Goal: Task Accomplishment & Management: Manage account settings

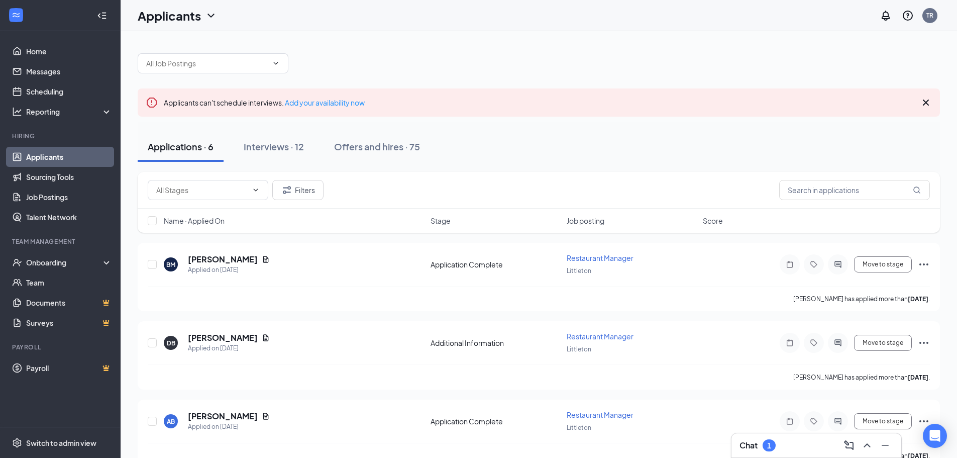
click at [830, 5] on div "Applicants TR" at bounding box center [539, 15] width 837 height 31
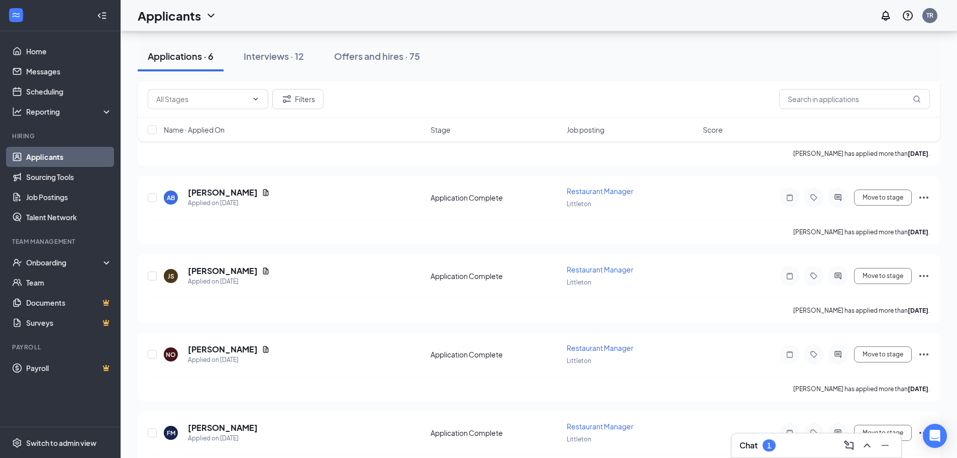
scroll to position [239, 0]
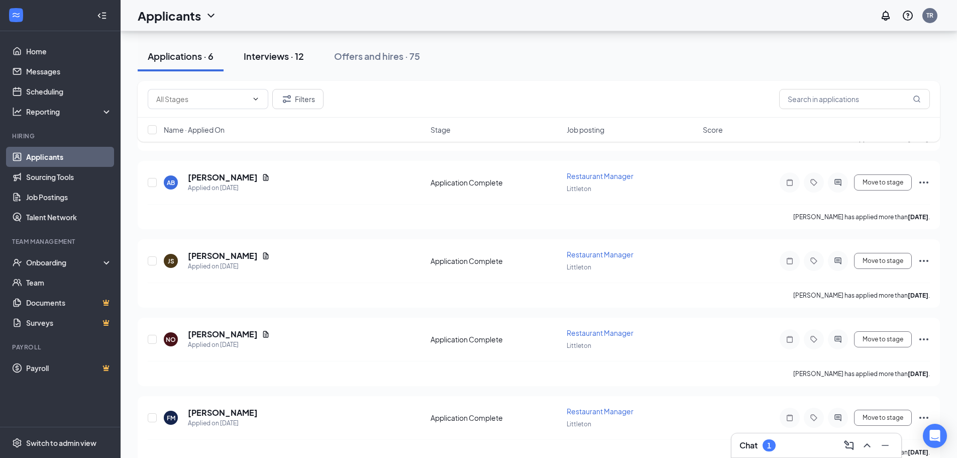
click at [274, 62] on div "Interviews · 12" at bounding box center [274, 56] width 60 height 13
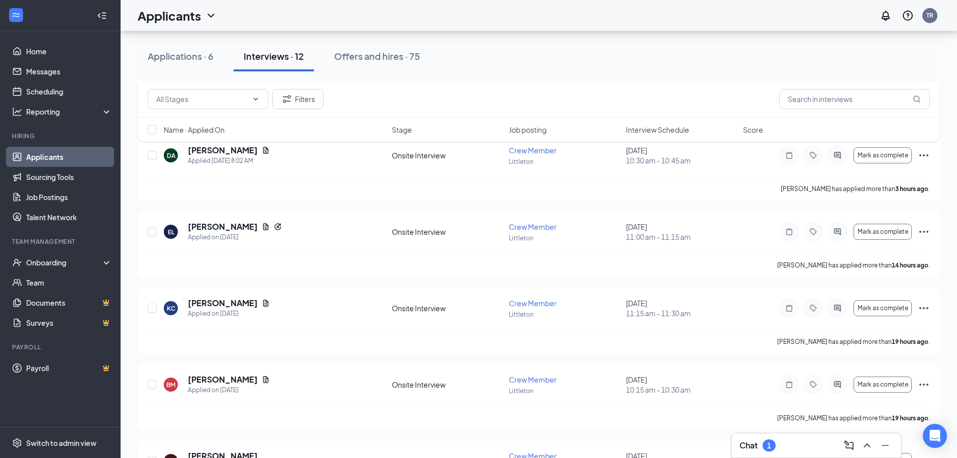
scroll to position [195, 0]
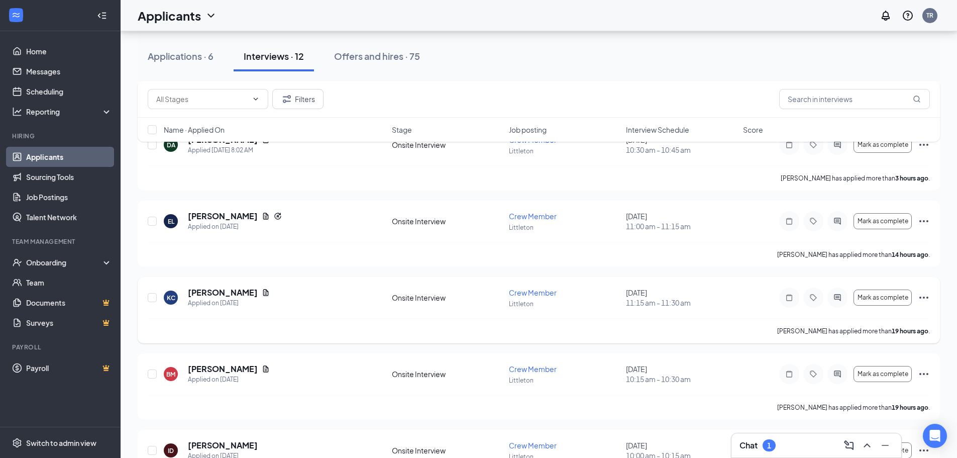
click at [921, 295] on icon "Ellipses" at bounding box center [924, 297] width 12 height 12
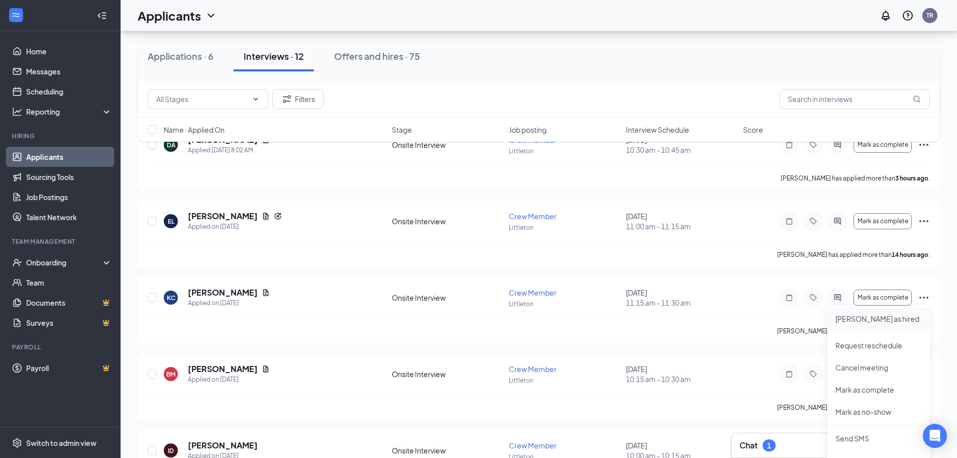
click at [847, 319] on p "[PERSON_NAME] as hired" at bounding box center [879, 319] width 86 height 10
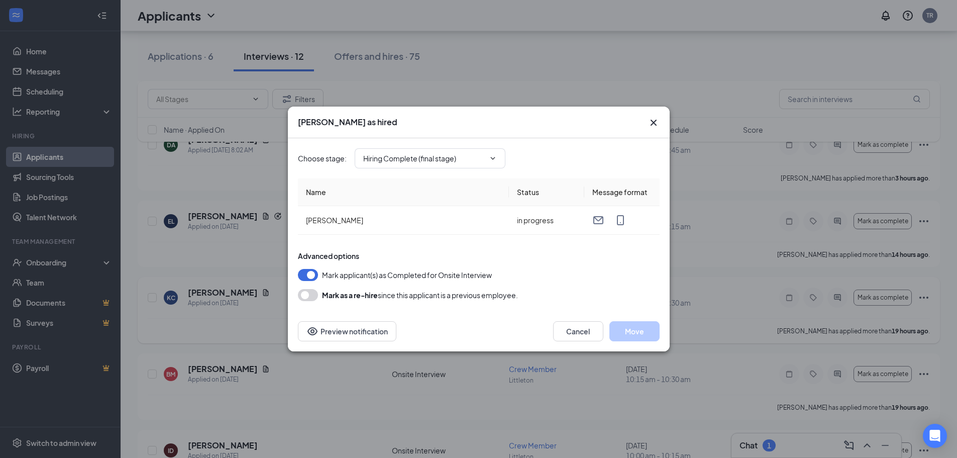
type input "Hiring Complete (final stage)"
click at [637, 330] on button "Move" at bounding box center [635, 331] width 50 height 20
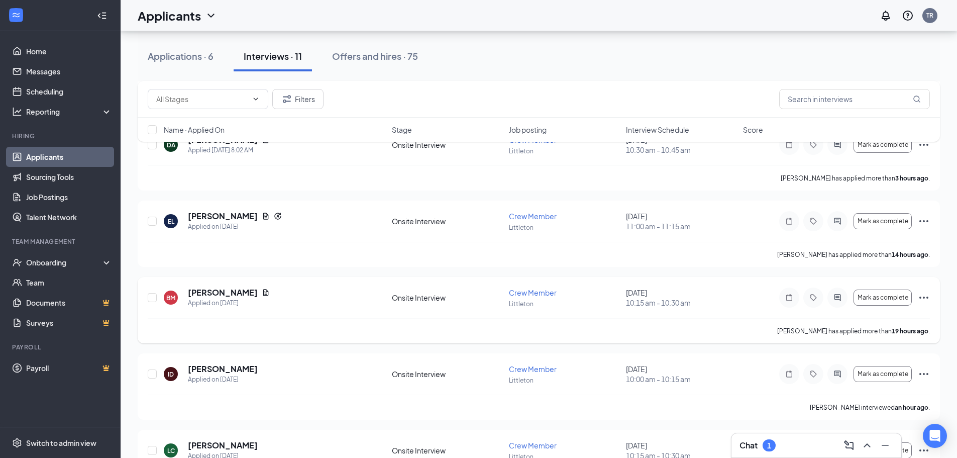
click at [922, 296] on icon "Ellipses" at bounding box center [924, 297] width 12 height 12
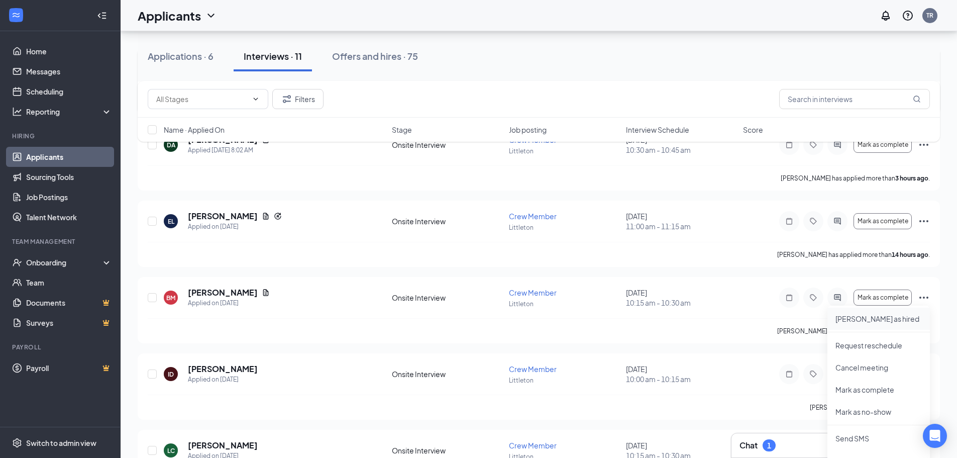
click at [850, 319] on p "[PERSON_NAME] as hired" at bounding box center [879, 319] width 86 height 10
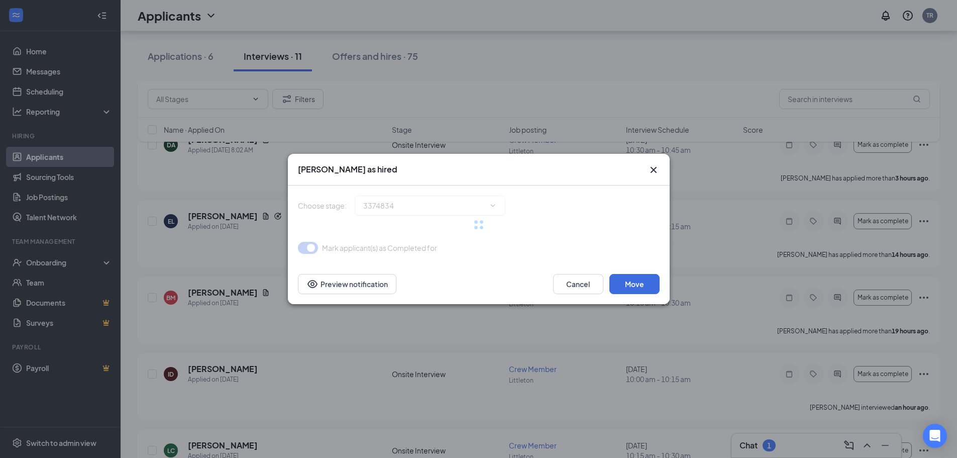
type input "Hiring Complete (final stage)"
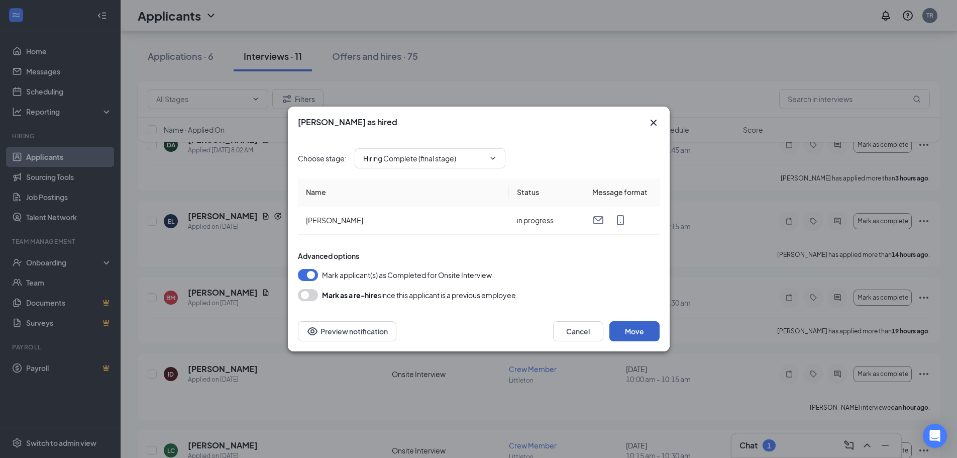
click at [634, 322] on button "Move" at bounding box center [635, 331] width 50 height 20
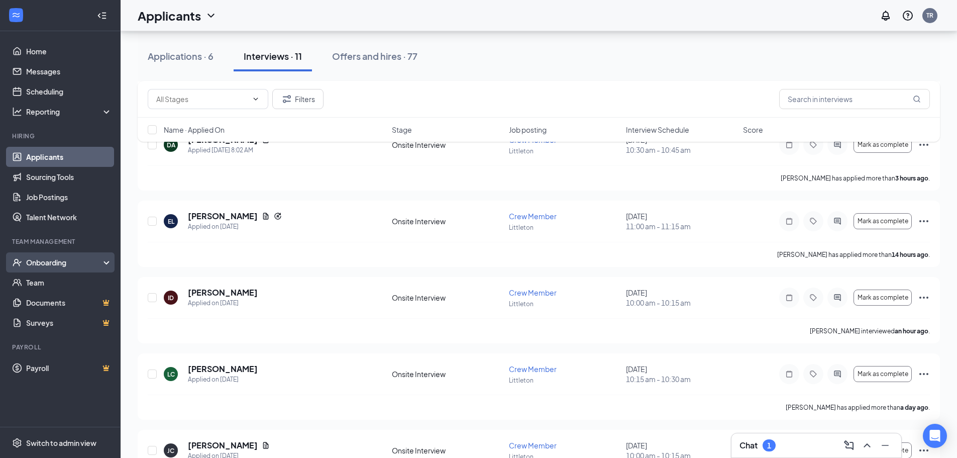
click at [49, 263] on div "Onboarding" at bounding box center [64, 262] width 77 height 10
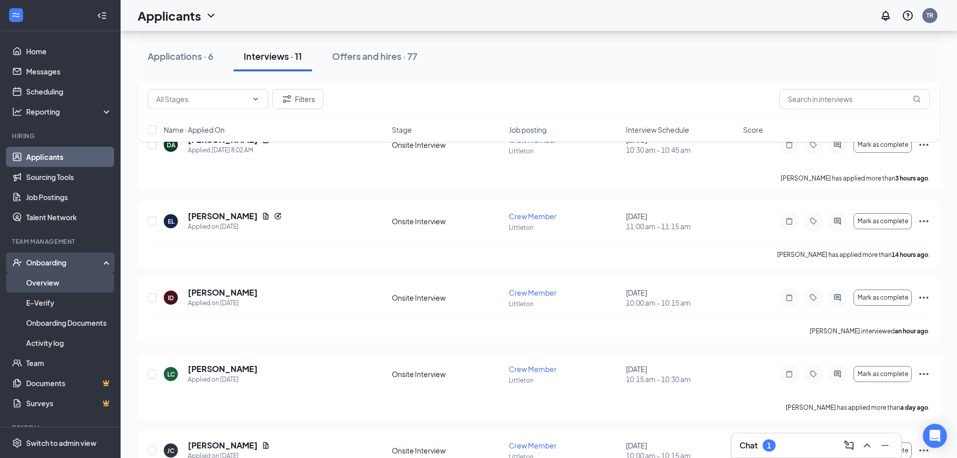
click at [48, 277] on link "Overview" at bounding box center [69, 282] width 86 height 20
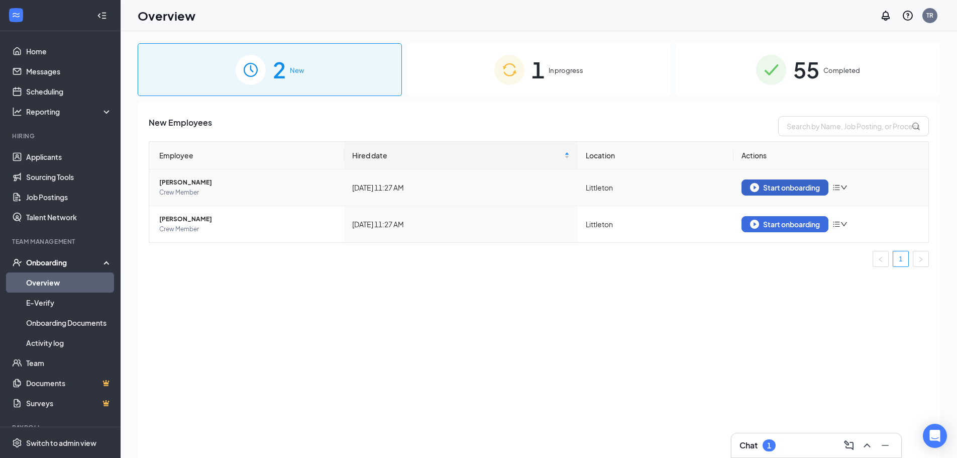
click at [798, 189] on div "Start onboarding" at bounding box center [785, 187] width 70 height 9
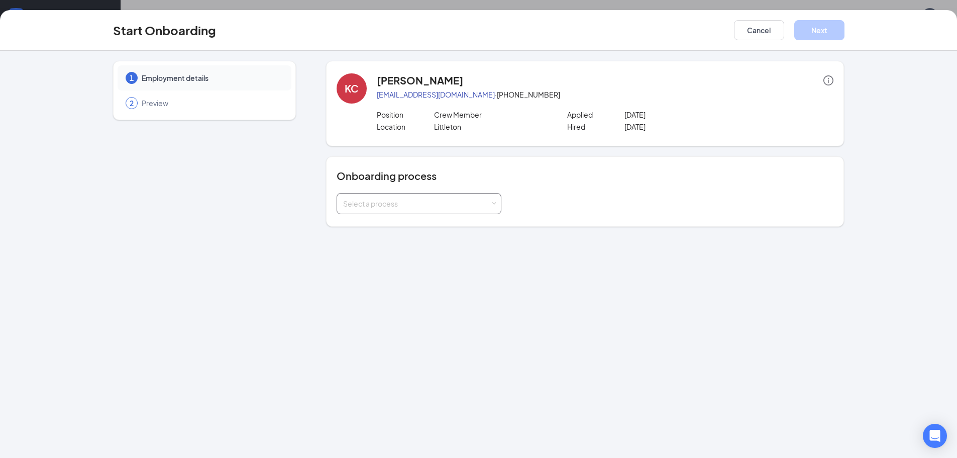
click at [488, 207] on div "Select a process" at bounding box center [416, 203] width 147 height 10
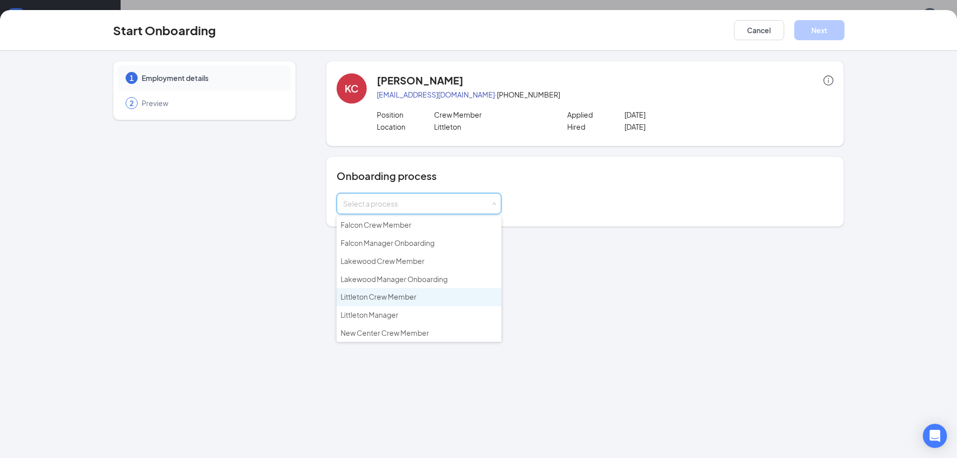
click at [413, 296] on span "Littleton Crew Member" at bounding box center [379, 296] width 76 height 9
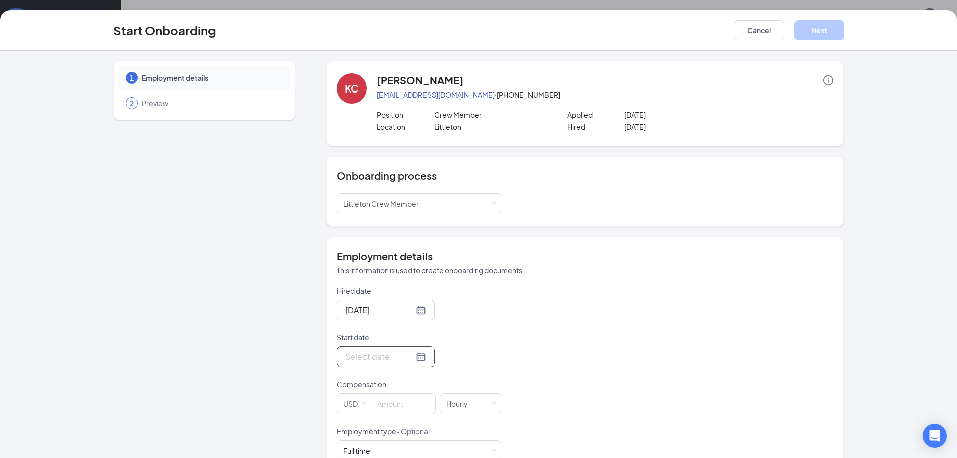
click at [411, 358] on div at bounding box center [385, 356] width 81 height 13
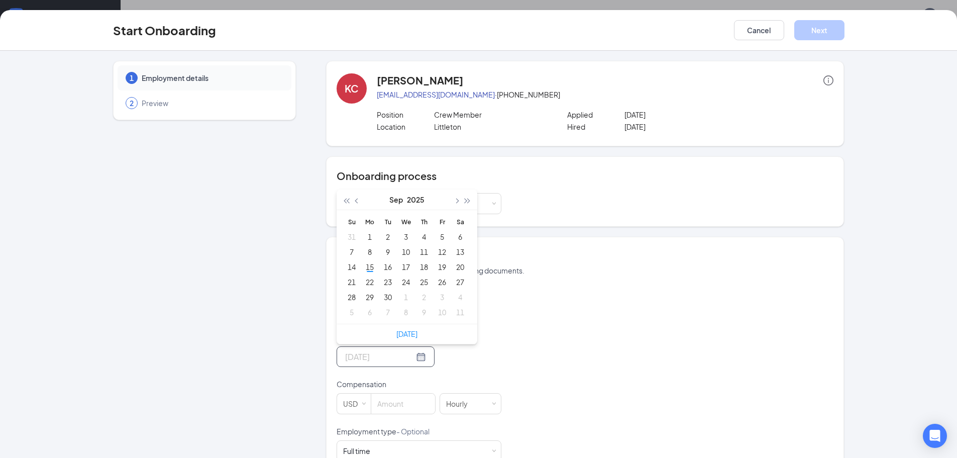
drag, startPoint x: 367, startPoint y: 267, endPoint x: 560, endPoint y: 319, distance: 199.3
click at [369, 267] on div "15" at bounding box center [370, 267] width 12 height 12
type input "[DATE]"
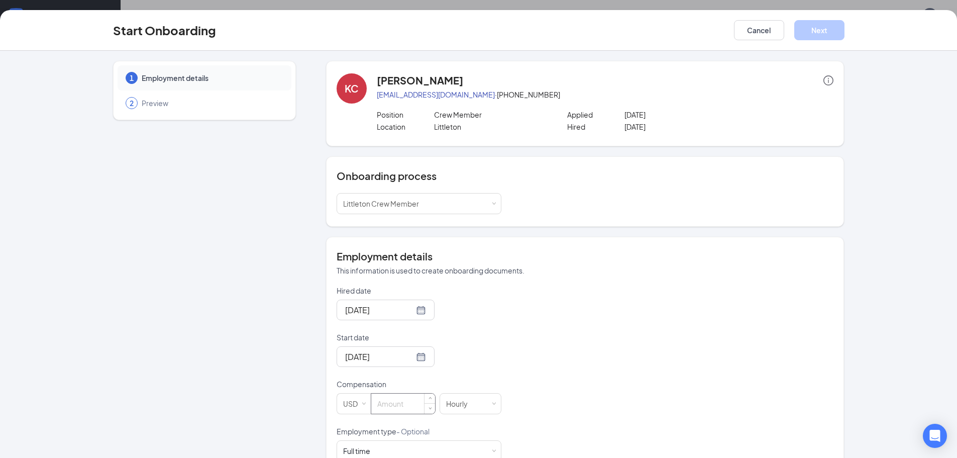
click at [411, 403] on input at bounding box center [403, 403] width 64 height 20
type input "17.5"
drag, startPoint x: 713, startPoint y: 373, endPoint x: 803, endPoint y: 338, distance: 96.6
click at [713, 373] on div "Hired date [DATE] Start date [DATE] [DATE] Su Mo Tu We Th Fr Sa 31 1 2 3 4 5 6 …" at bounding box center [585, 425] width 497 height 281
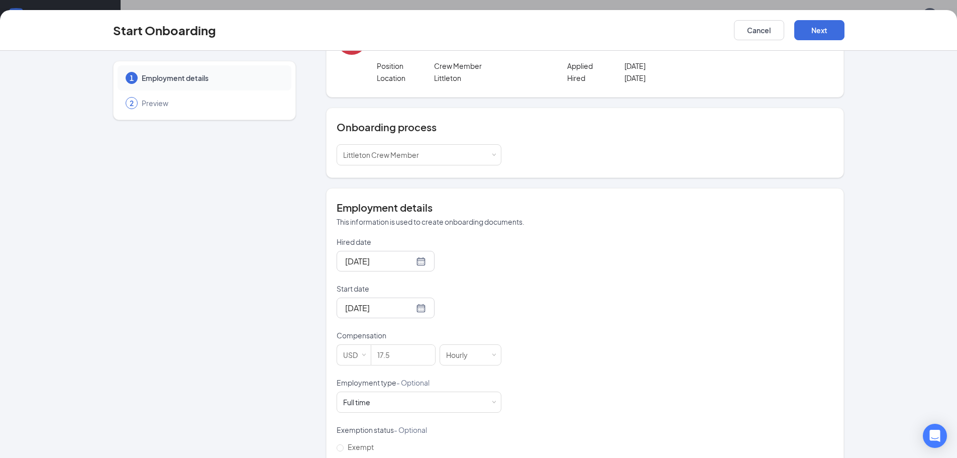
scroll to position [132, 0]
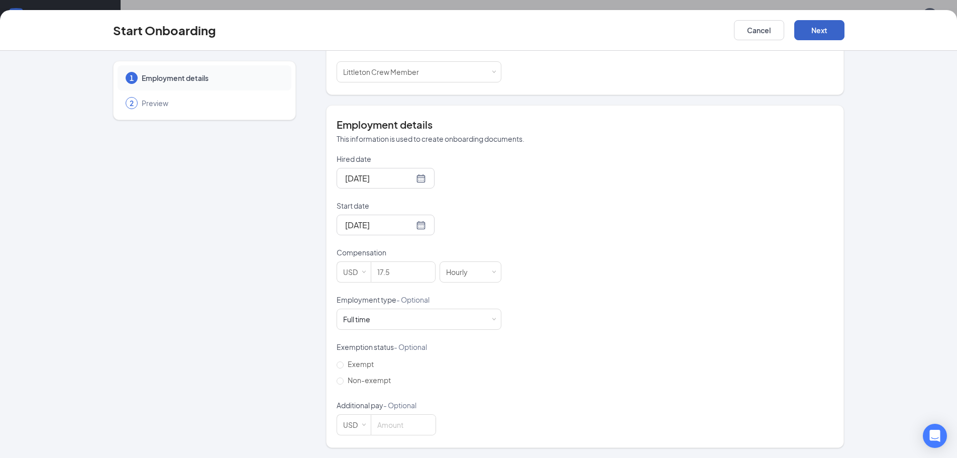
click at [826, 28] on button "Next" at bounding box center [819, 30] width 50 height 20
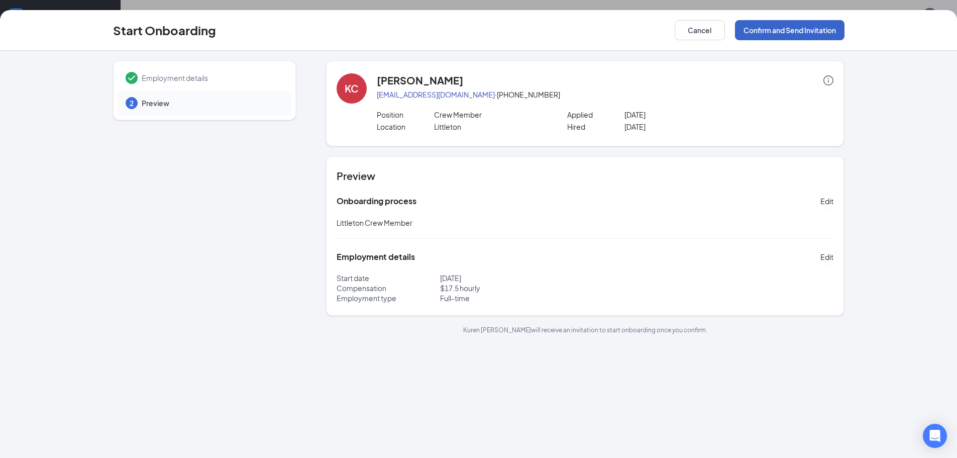
click at [799, 31] on button "Confirm and Send Invitation" at bounding box center [790, 30] width 110 height 20
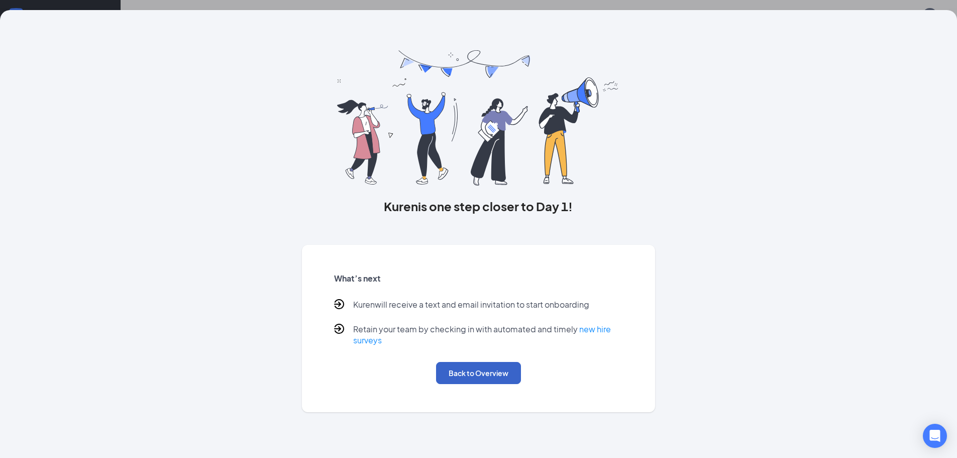
click at [490, 375] on button "Back to Overview" at bounding box center [478, 373] width 85 height 22
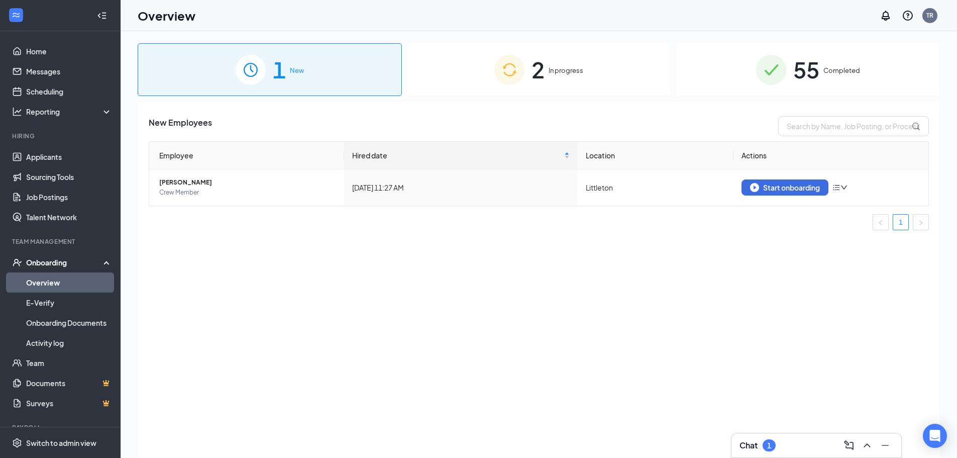
click at [319, 71] on div "1 New" at bounding box center [270, 69] width 264 height 53
click at [796, 186] on div "Start onboarding" at bounding box center [785, 187] width 70 height 9
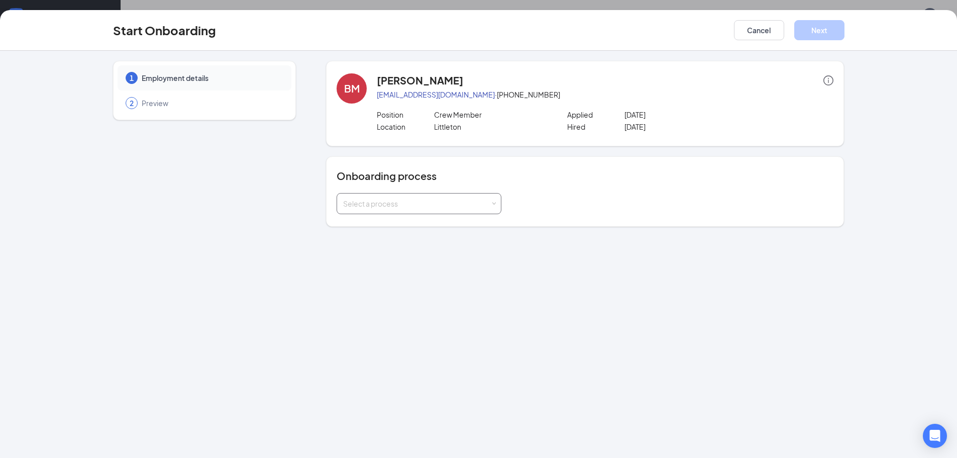
click at [495, 205] on span at bounding box center [494, 204] width 5 height 5
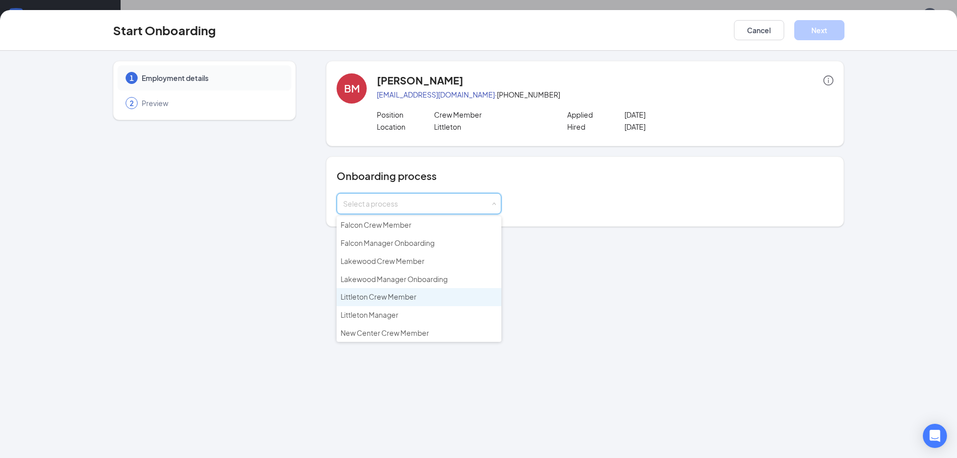
click at [427, 299] on li "Littleton Crew Member" at bounding box center [419, 297] width 165 height 18
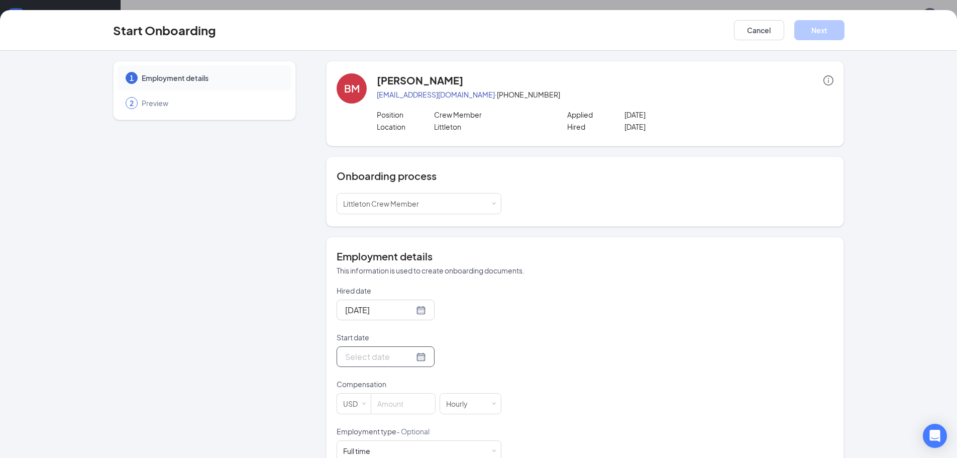
click at [407, 356] on div at bounding box center [385, 356] width 81 height 13
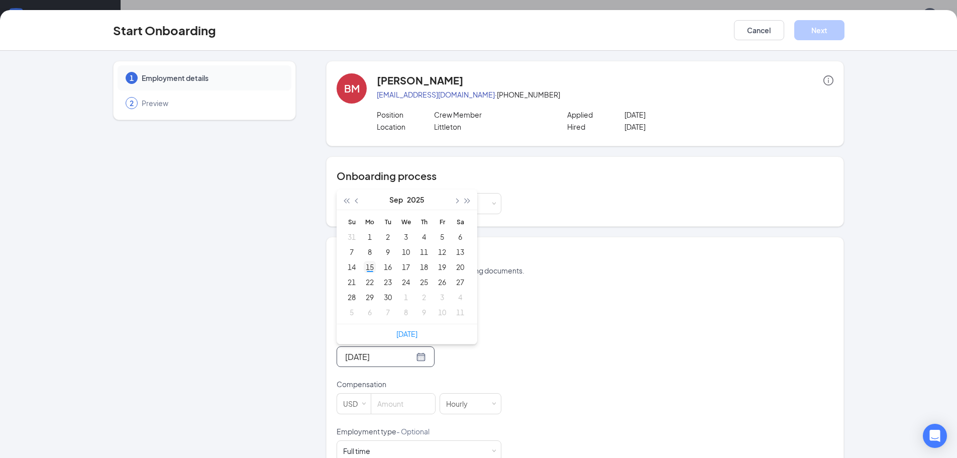
type input "[DATE]"
click at [365, 266] on div "15" at bounding box center [370, 267] width 12 height 12
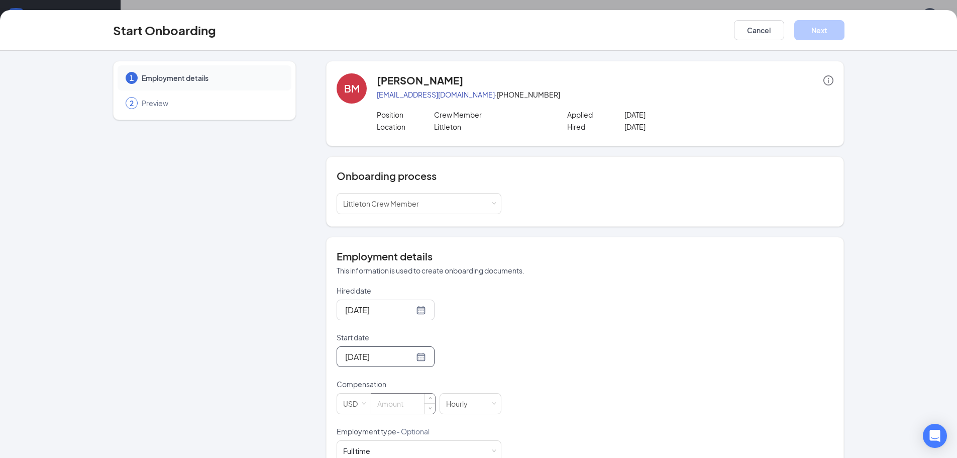
click at [403, 404] on input at bounding box center [403, 403] width 64 height 20
type input "18"
click at [590, 335] on div "Hired date [DATE] Start date [DATE] [DATE] Su Mo Tu We Th Fr Sa 31 1 2 3 4 5 6 …" at bounding box center [585, 425] width 497 height 281
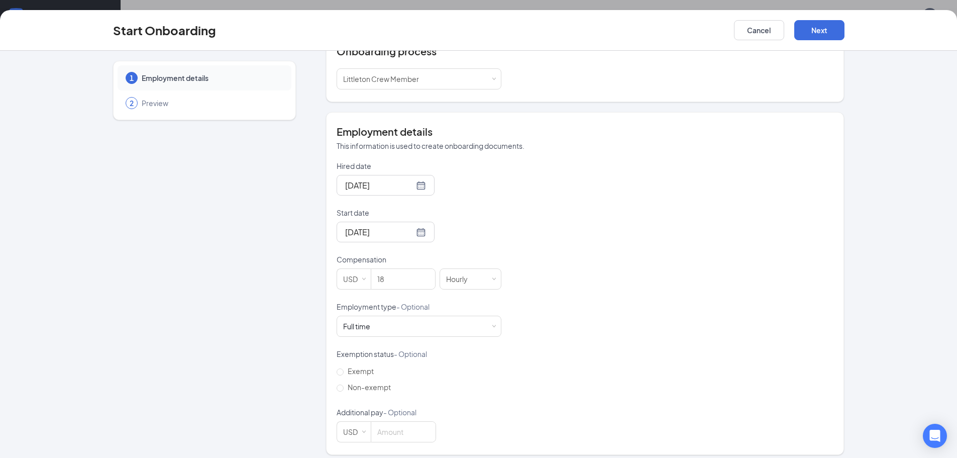
scroll to position [132, 0]
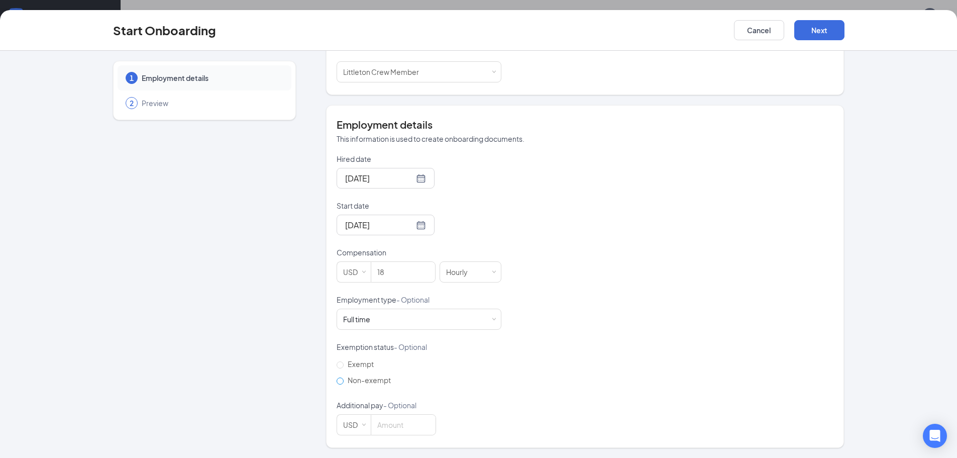
click at [337, 382] on input "Non-exempt" at bounding box center [340, 380] width 7 height 7
radio input "true"
click at [486, 314] on div "Full time Works 30+ hours per week and is reasonably expected to work" at bounding box center [419, 319] width 152 height 20
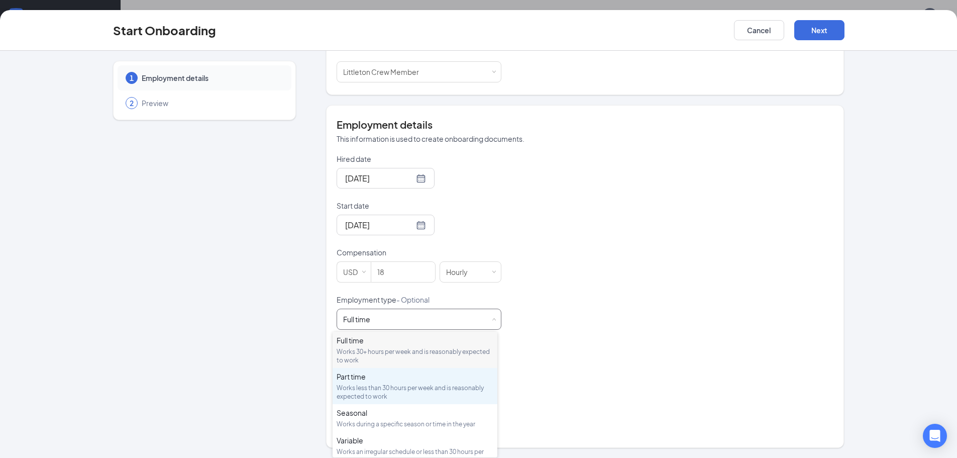
click at [421, 385] on div "Works less than 30 hours per week and is reasonably expected to work" at bounding box center [415, 391] width 157 height 17
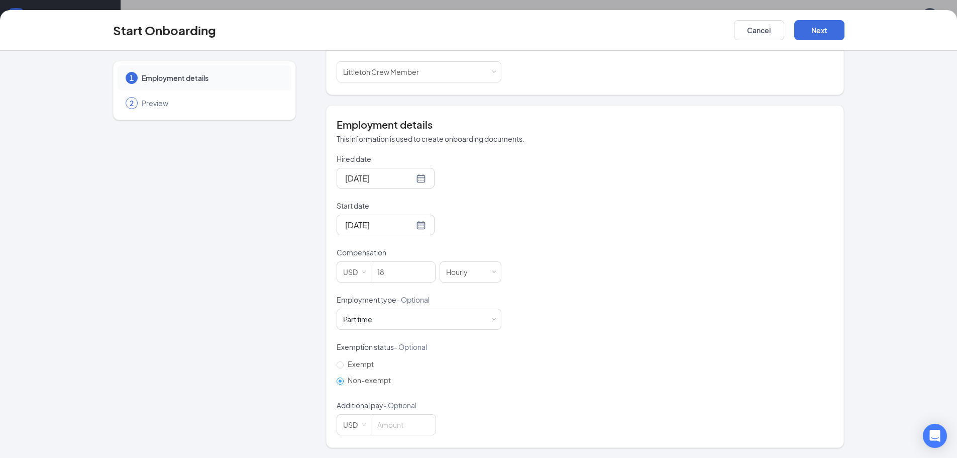
click at [584, 370] on div "Hired date [DATE] Start date [DATE] [DATE] Su Mo Tu We Th Fr Sa 31 1 2 3 4 5 6 …" at bounding box center [585, 294] width 497 height 281
click at [822, 30] on button "Next" at bounding box center [819, 30] width 50 height 20
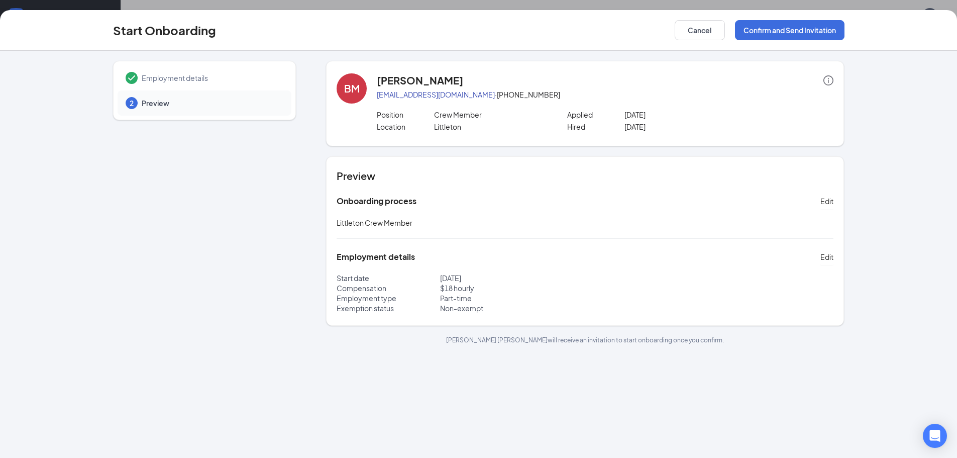
click at [773, 42] on div "Start Onboarding Cancel Confirm and Send Invitation" at bounding box center [478, 30] width 957 height 41
click at [773, 33] on button "Confirm and Send Invitation" at bounding box center [790, 30] width 110 height 20
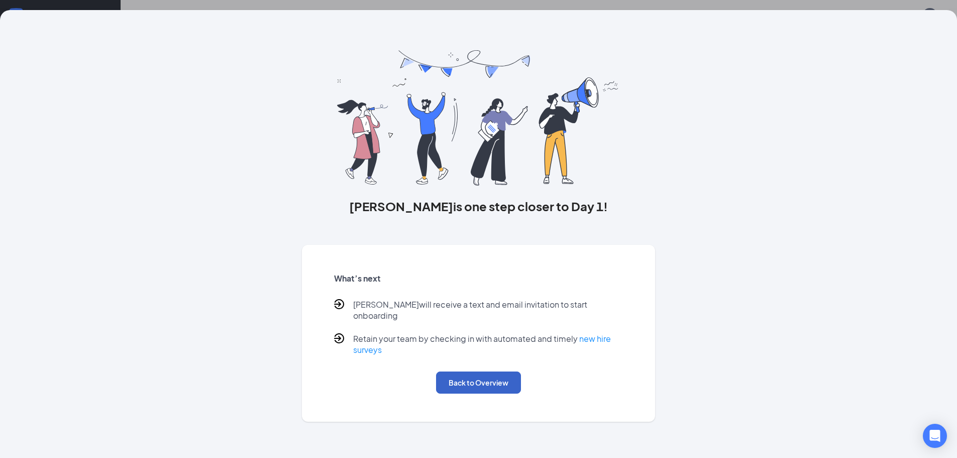
click at [474, 374] on button "Back to Overview" at bounding box center [478, 382] width 85 height 22
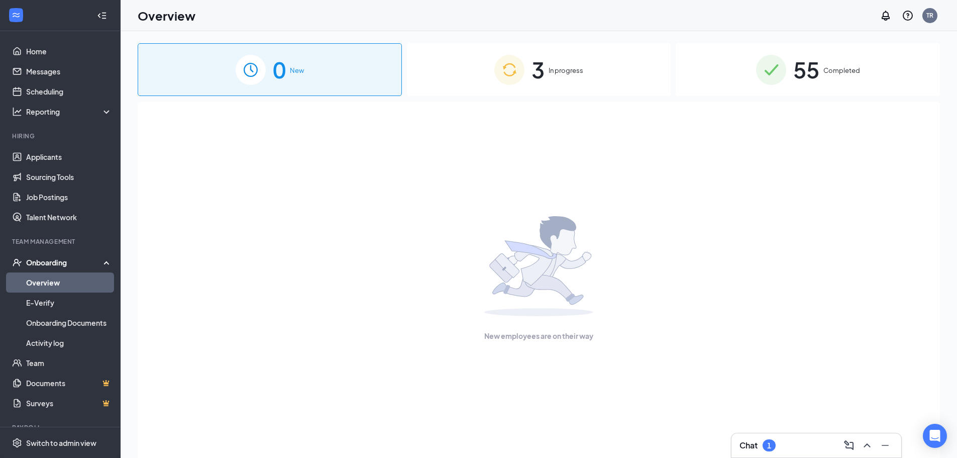
click at [554, 72] on span "In progress" at bounding box center [566, 70] width 35 height 10
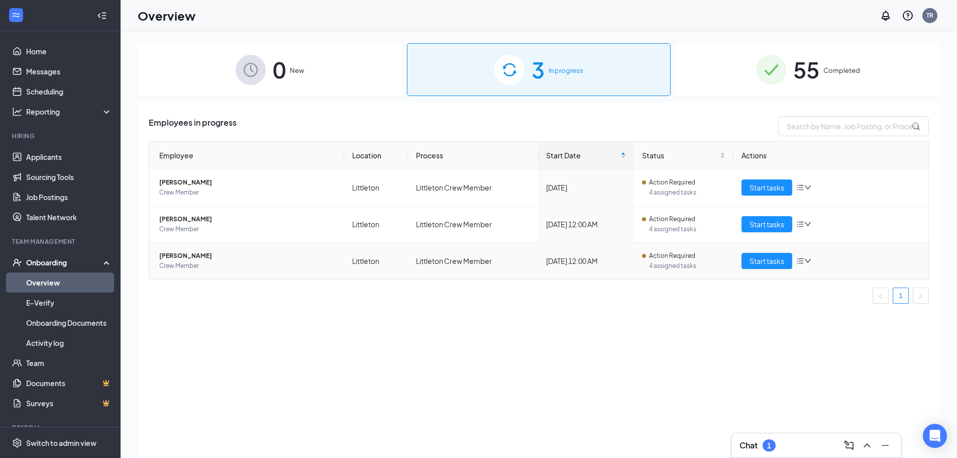
click at [205, 254] on span "[PERSON_NAME]" at bounding box center [247, 256] width 177 height 10
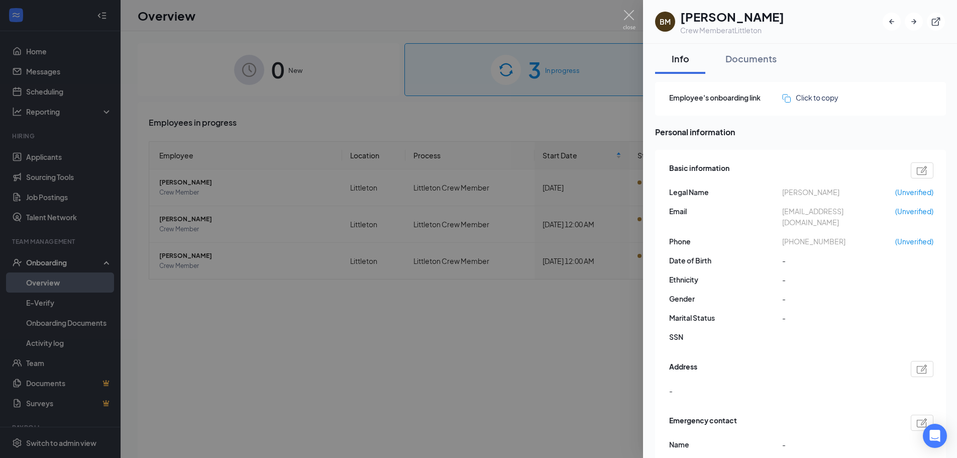
click at [624, 17] on img at bounding box center [629, 20] width 13 height 20
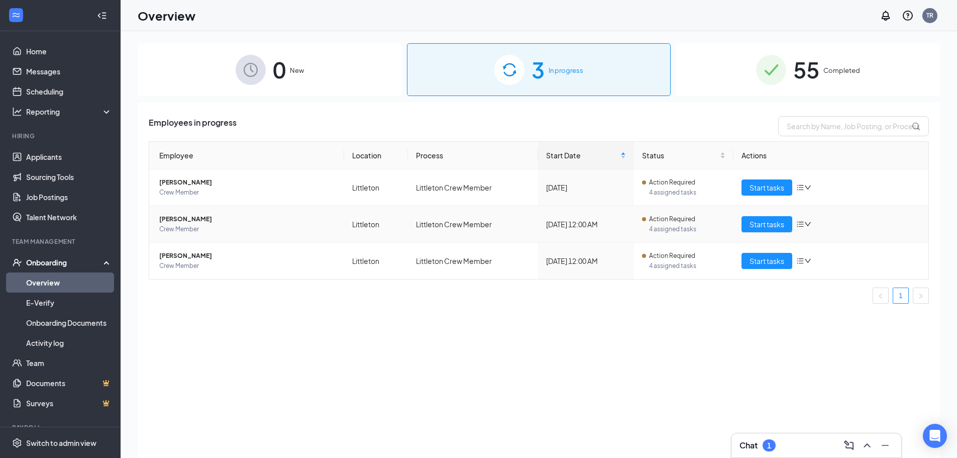
click at [179, 223] on span "[PERSON_NAME]" at bounding box center [247, 219] width 177 height 10
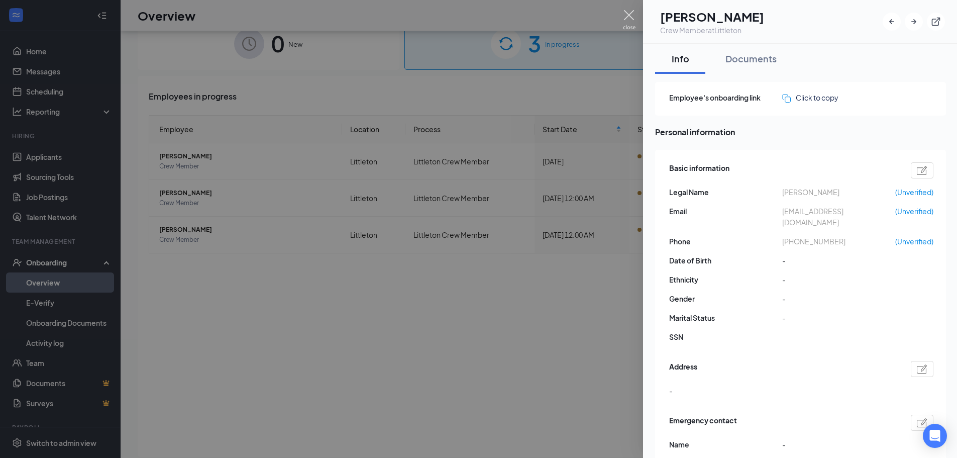
click at [627, 11] on img at bounding box center [629, 20] width 13 height 20
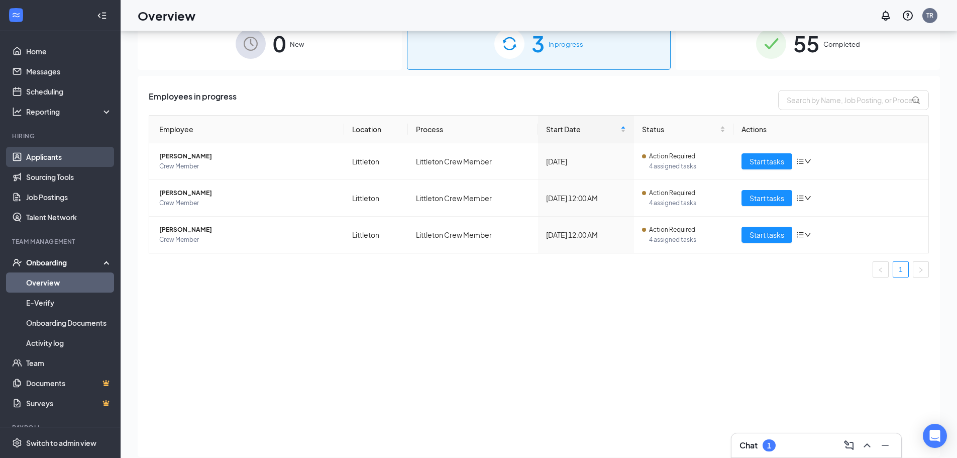
click at [61, 159] on link "Applicants" at bounding box center [69, 157] width 86 height 20
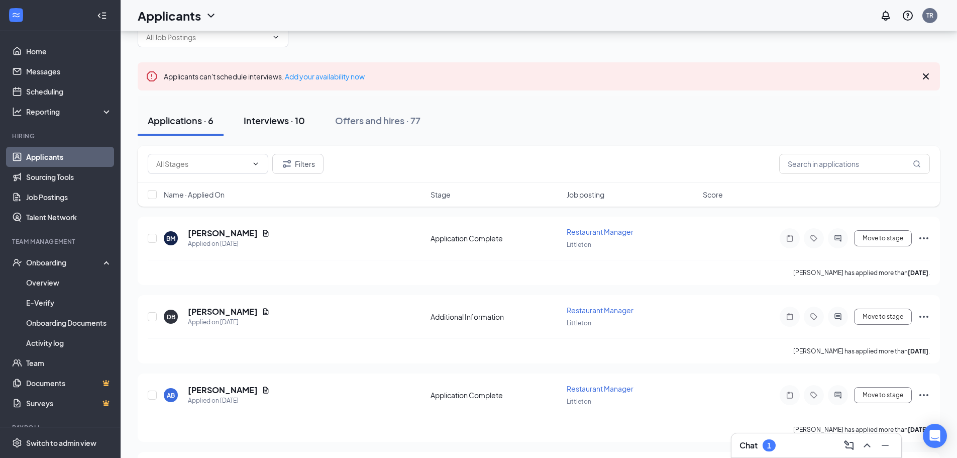
click at [270, 125] on div "Interviews · 10" at bounding box center [274, 120] width 61 height 13
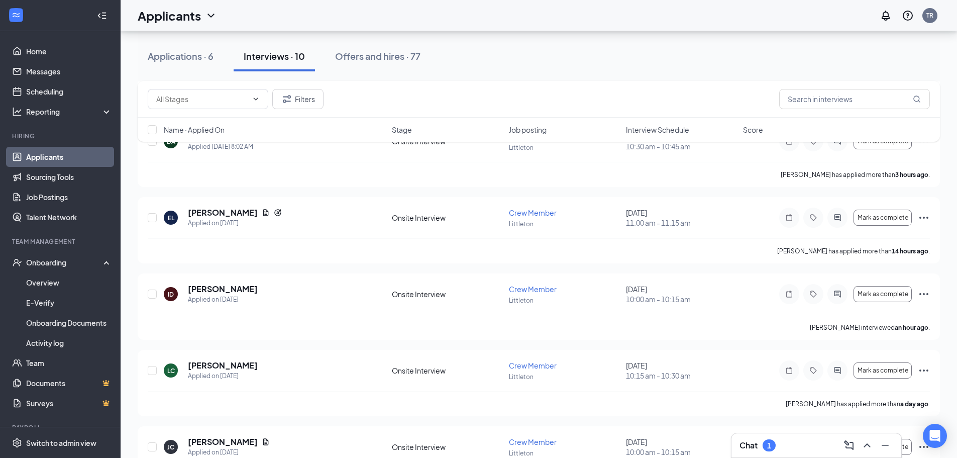
scroll to position [223, 0]
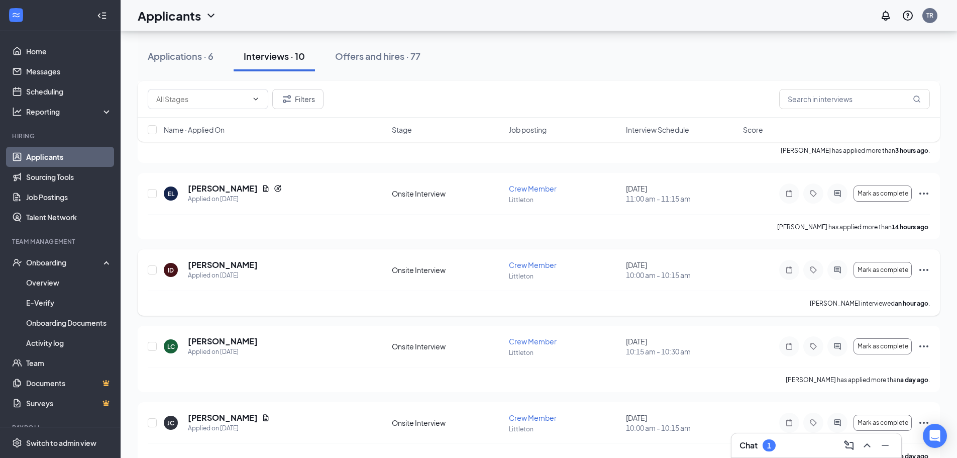
click at [924, 268] on icon "Ellipses" at bounding box center [924, 270] width 12 height 12
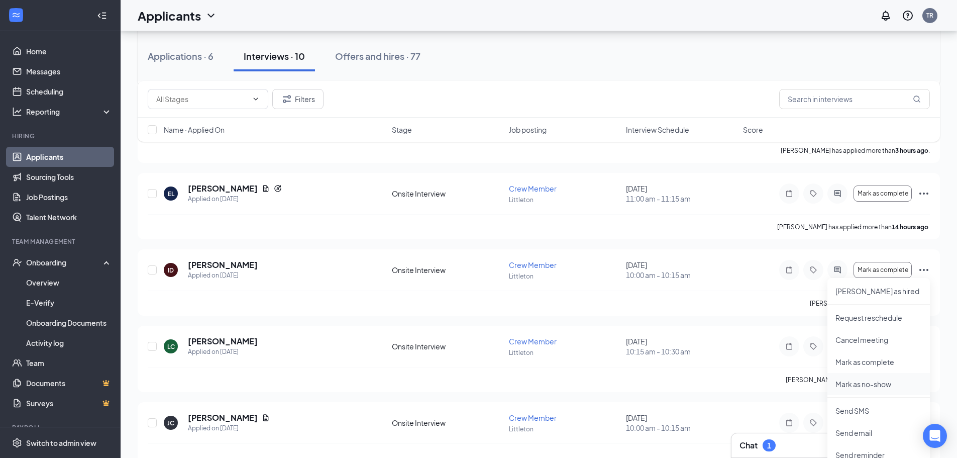
click at [842, 382] on p "Mark as no-show" at bounding box center [879, 384] width 86 height 10
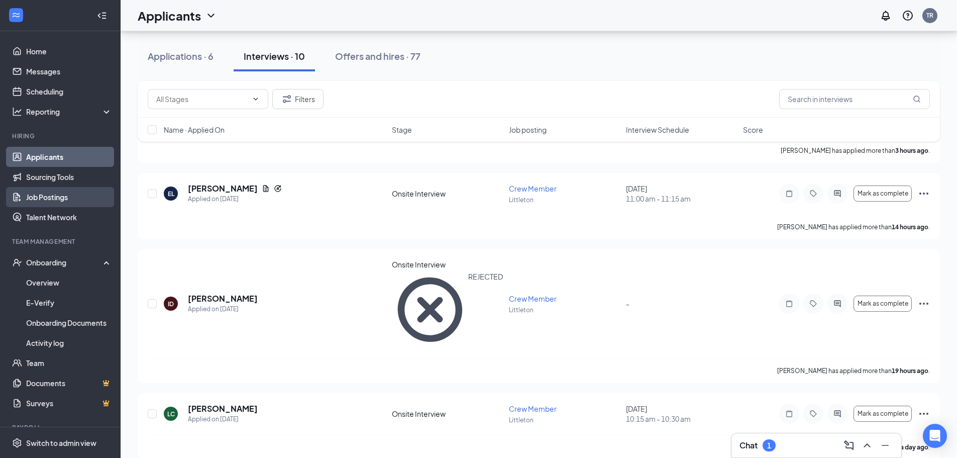
click at [58, 195] on link "Job Postings" at bounding box center [69, 197] width 86 height 20
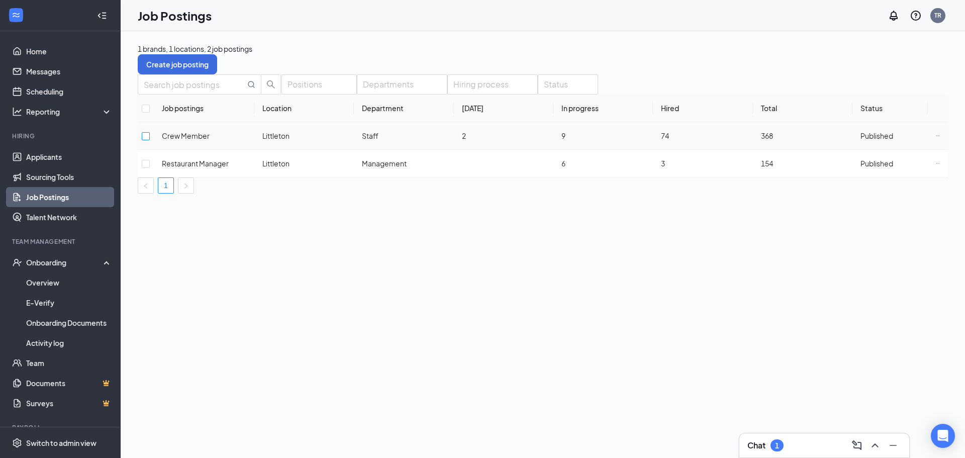
click at [150, 140] on input "checkbox" at bounding box center [146, 136] width 8 height 8
checkbox input "true"
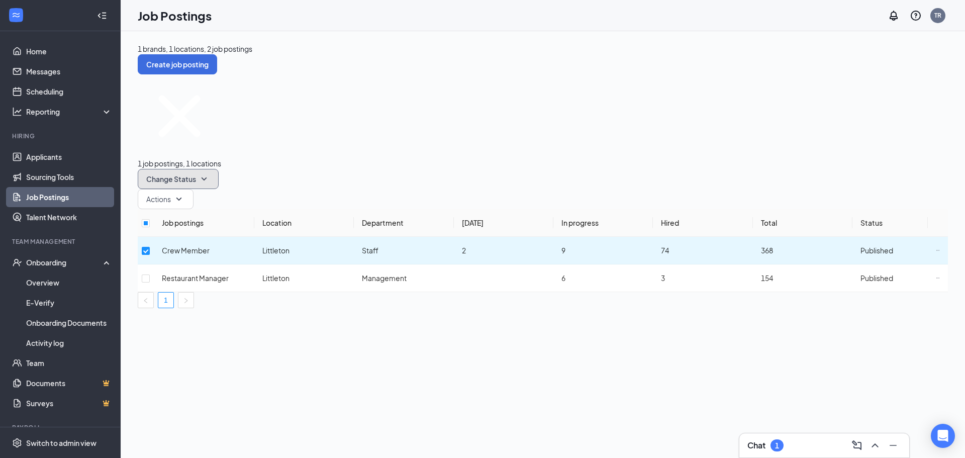
click at [210, 173] on icon "SmallChevronDown" at bounding box center [204, 179] width 12 height 12
click at [289, 137] on span "Unpublish" at bounding box center [272, 132] width 33 height 9
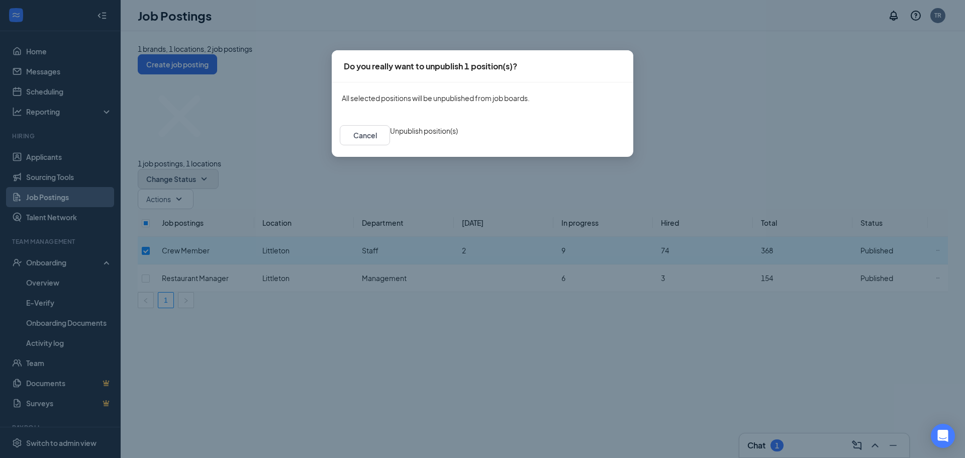
click at [458, 136] on button "Unpublish position(s)" at bounding box center [424, 130] width 68 height 11
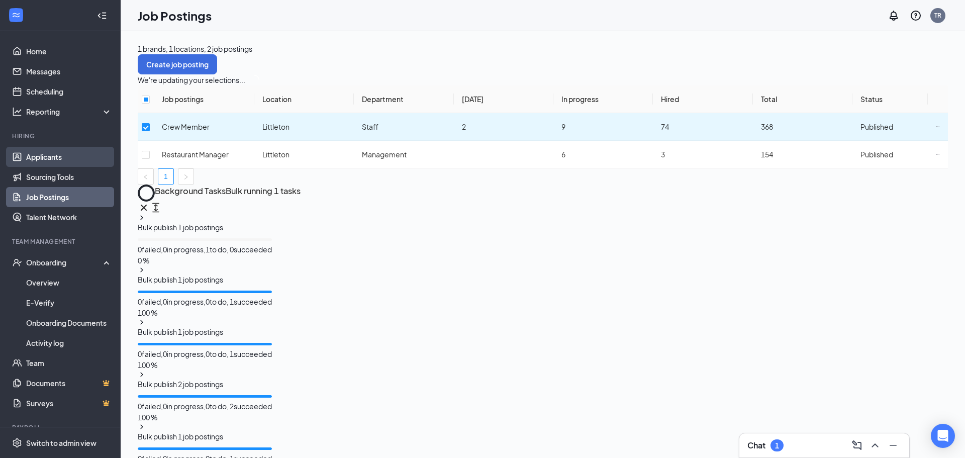
click at [32, 156] on link "Applicants" at bounding box center [69, 157] width 86 height 20
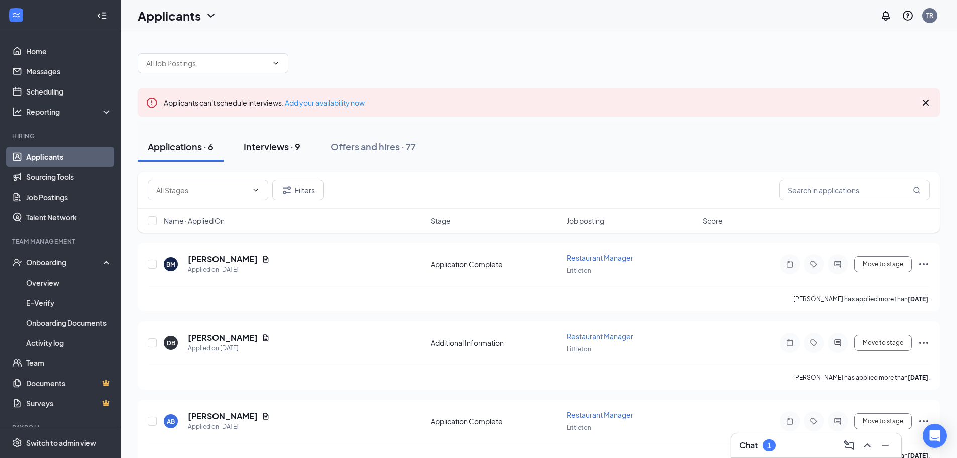
click at [267, 149] on div "Interviews · 9" at bounding box center [272, 146] width 57 height 13
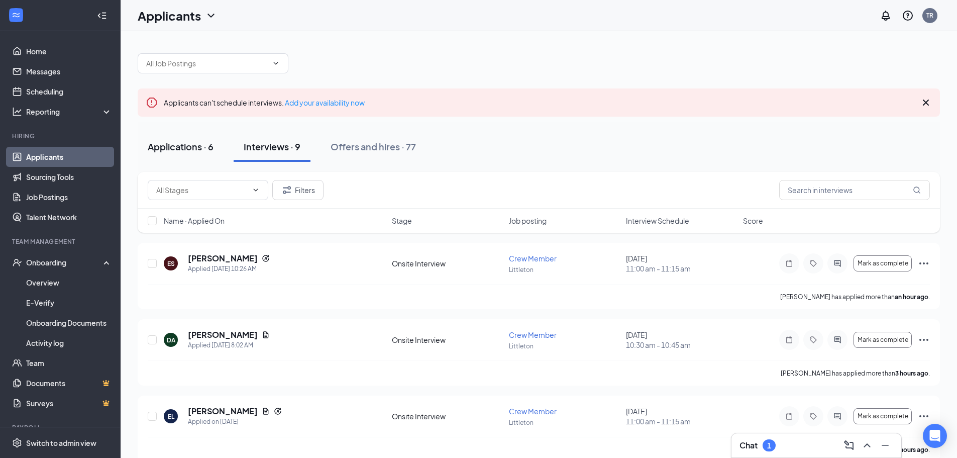
click at [195, 148] on div "Applications · 6" at bounding box center [181, 146] width 66 height 13
